Goal: Task Accomplishment & Management: Complete application form

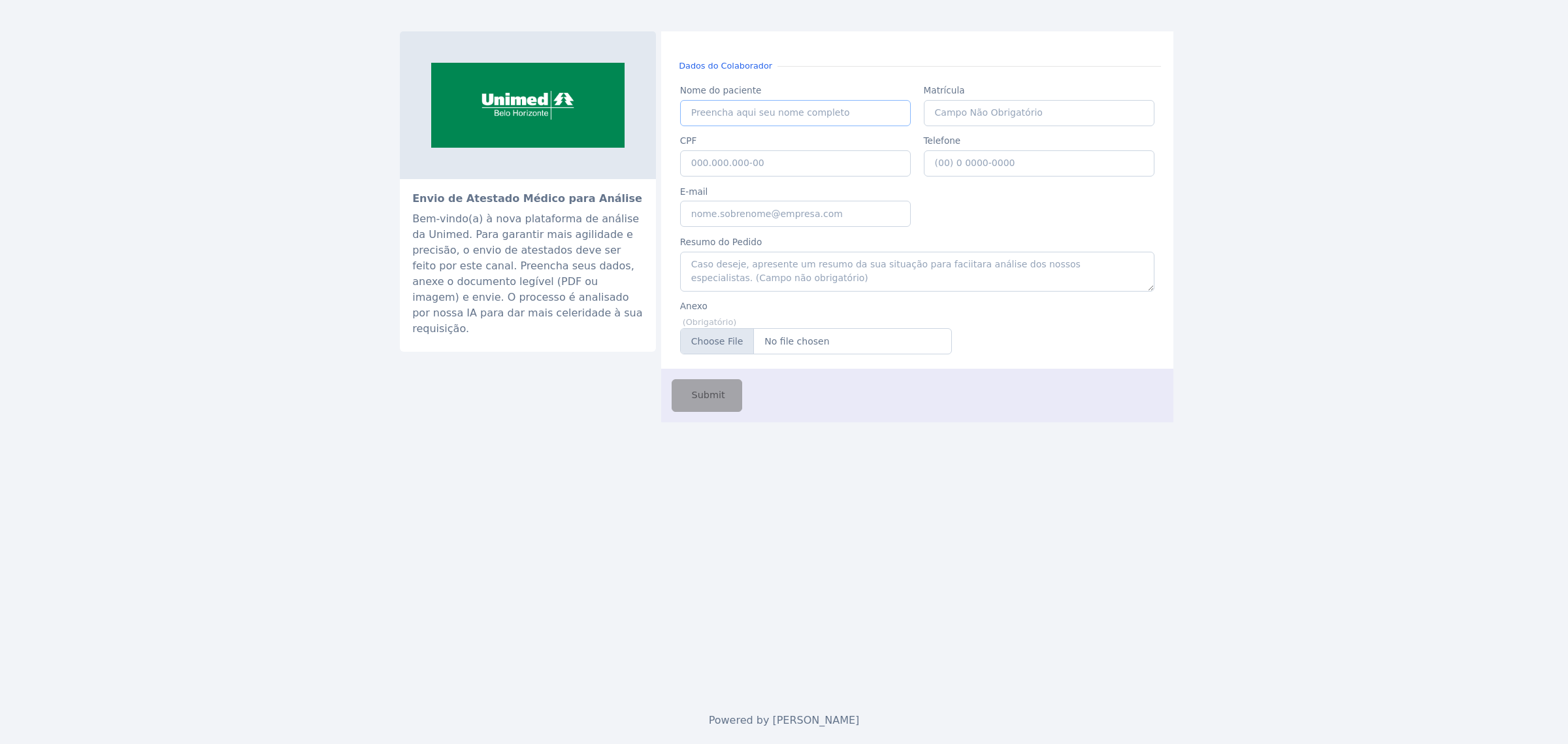
click at [760, 115] on input "Nome do paciente" at bounding box center [795, 113] width 231 height 26
paste input "ADRIANA LAGES CARVALHO"
type input "ADRIANA LAGES CARVALHO"
paste input "103.399.876-18"
type input "103.399.876-18"
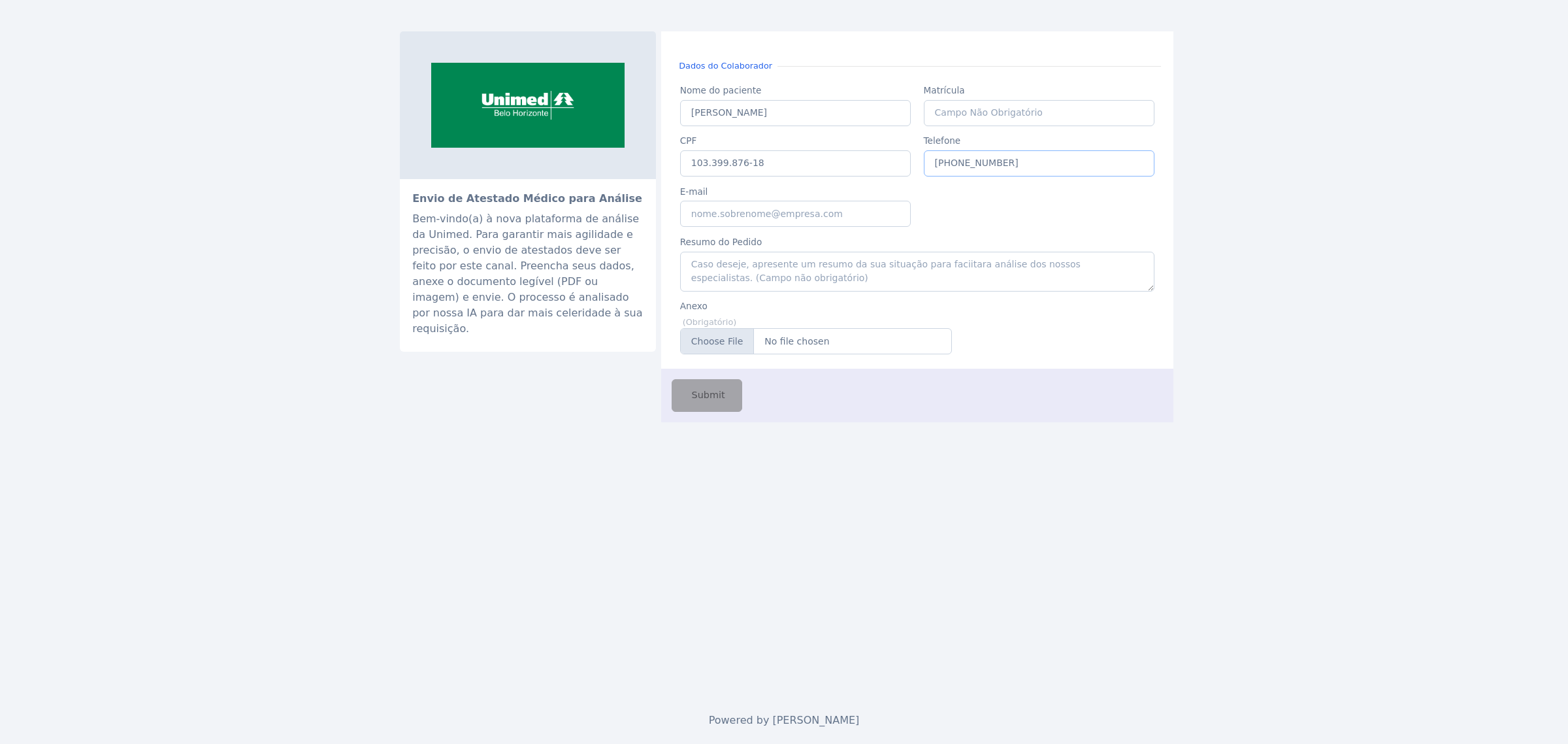
type input "(31) 9 9994-1507"
type input "gabriel.hermont@fluna.io"
click at [721, 334] on input "Anexo" at bounding box center [816, 341] width 272 height 26
type input "C:\fakepath\Adriana Lages (1).pdf"
click at [683, 396] on button "Submit" at bounding box center [707, 395] width 71 height 32
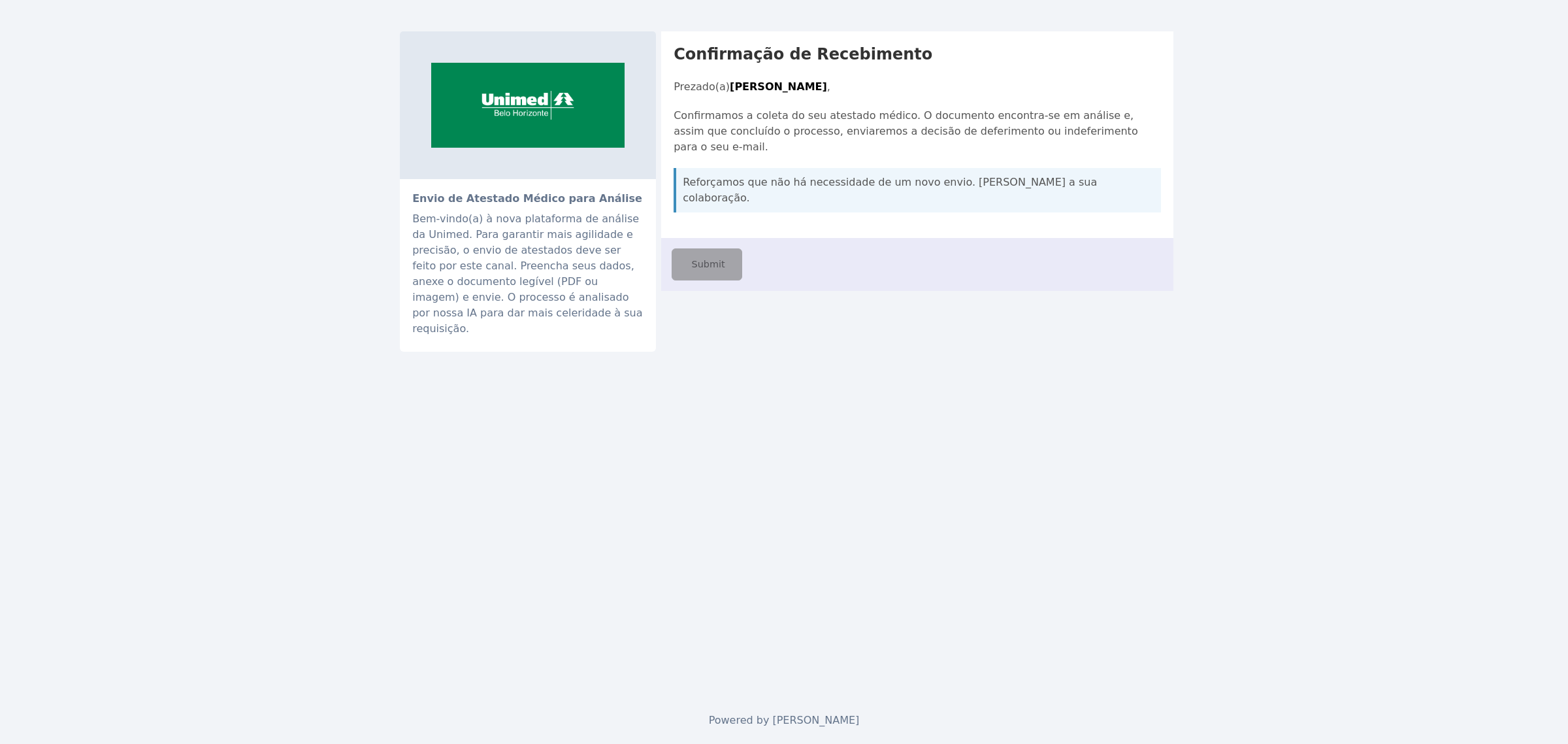
click at [794, 322] on div "Envio de Atestado Médico para Análise Bem-vindo(a) à nova plataforma de análise…" at bounding box center [784, 191] width 768 height 320
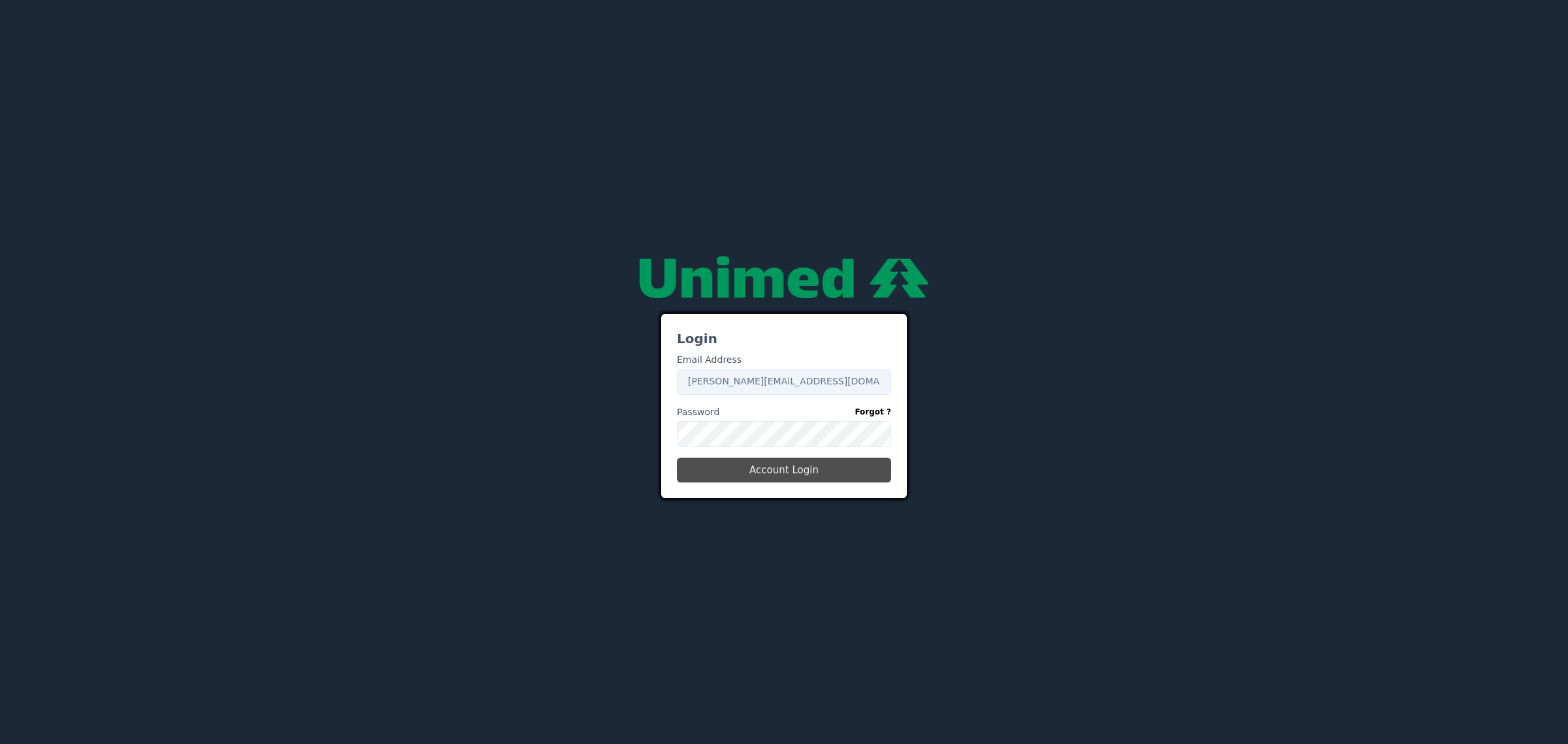
click at [812, 472] on button "Account Login" at bounding box center [784, 470] width 214 height 25
